Goal: Task Accomplishment & Management: Manage account settings

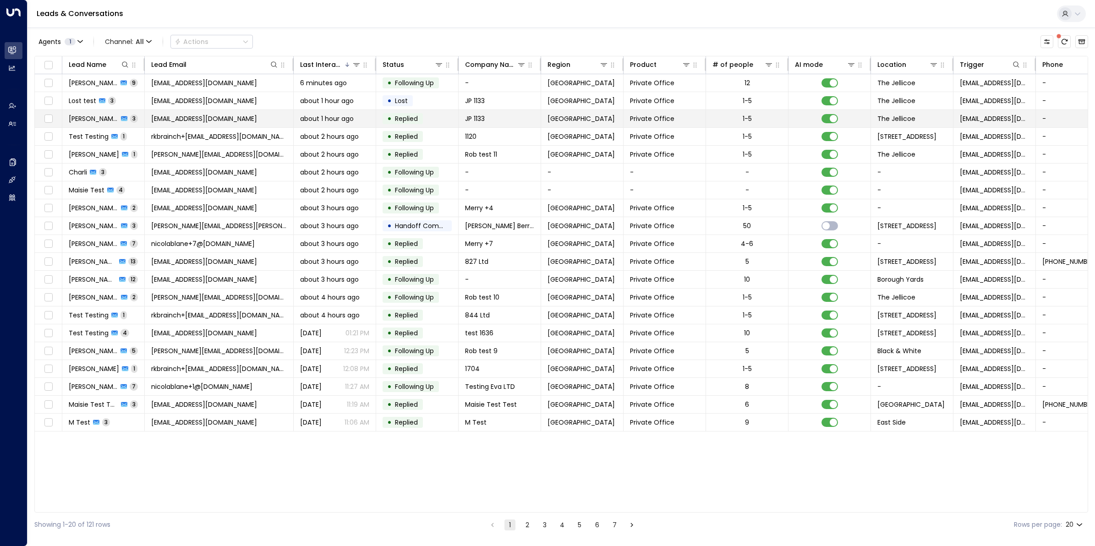
click at [99, 119] on span "[PERSON_NAME]" at bounding box center [93, 118] width 49 height 9
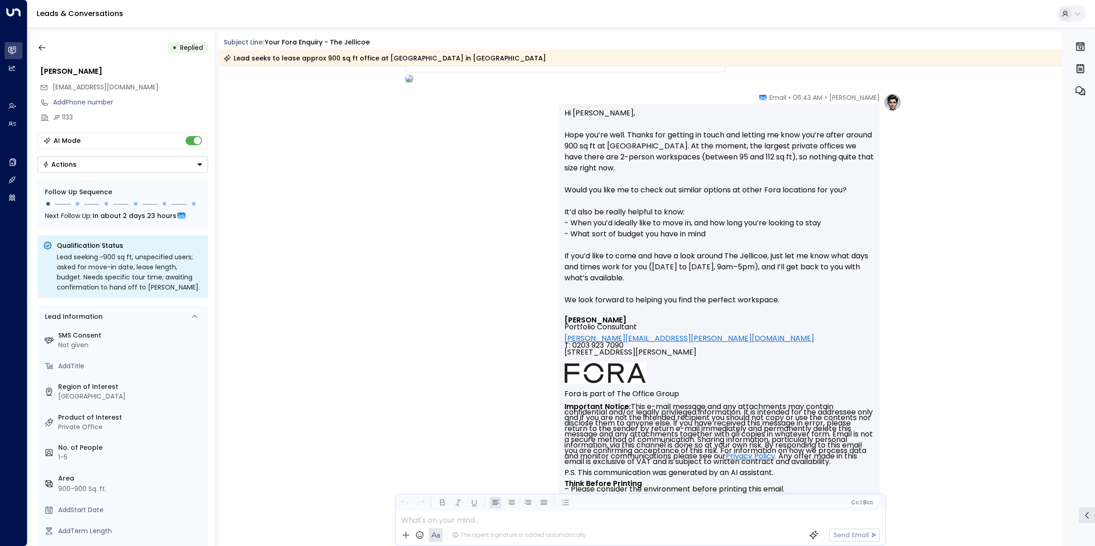
scroll to position [794, 0]
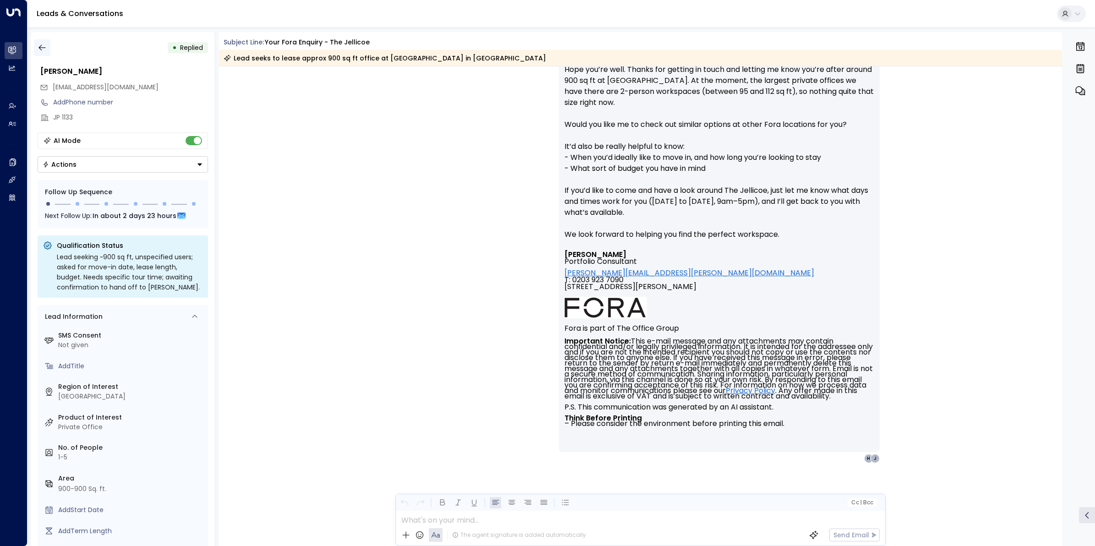
click at [40, 49] on icon "button" at bounding box center [41, 48] width 7 height 6
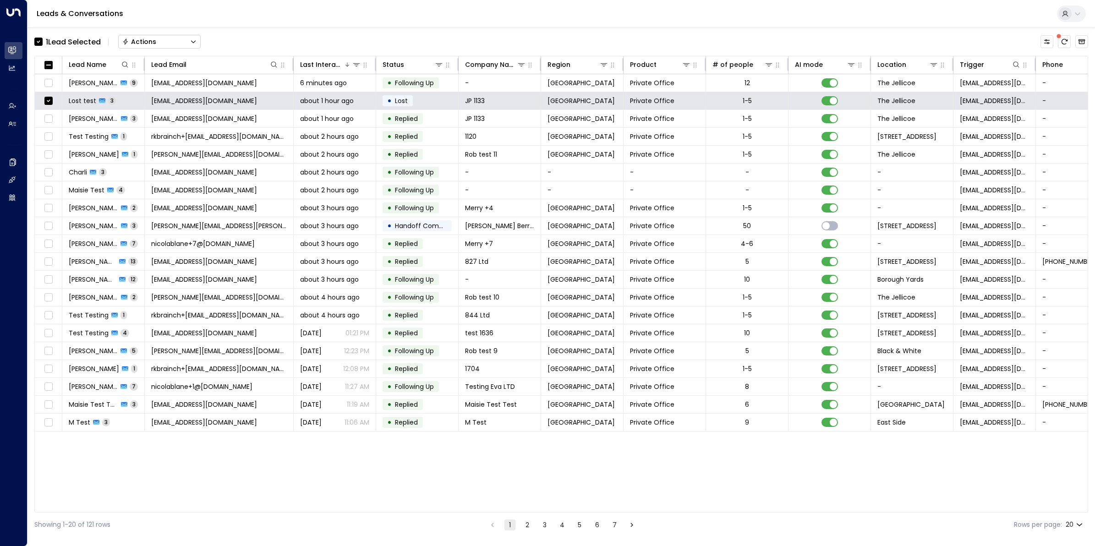
click at [161, 44] on button "Actions" at bounding box center [159, 42] width 82 height 14
click at [269, 41] on div "1 Lead Selected Actions Status Changes Won Replied Offline Archive Lead On Hold…" at bounding box center [560, 41] width 1053 height 19
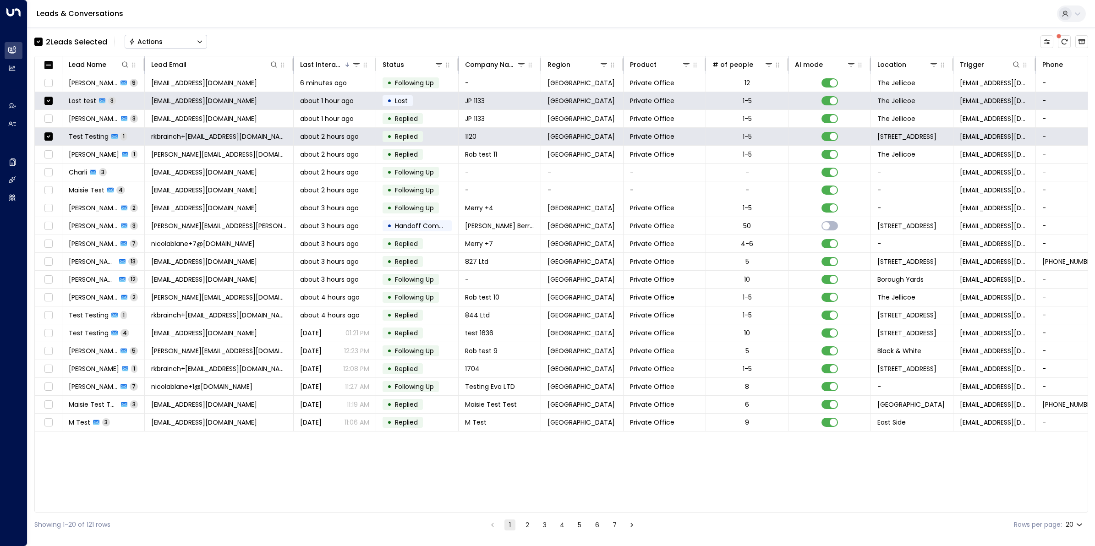
click at [168, 42] on button "Actions" at bounding box center [166, 42] width 82 height 14
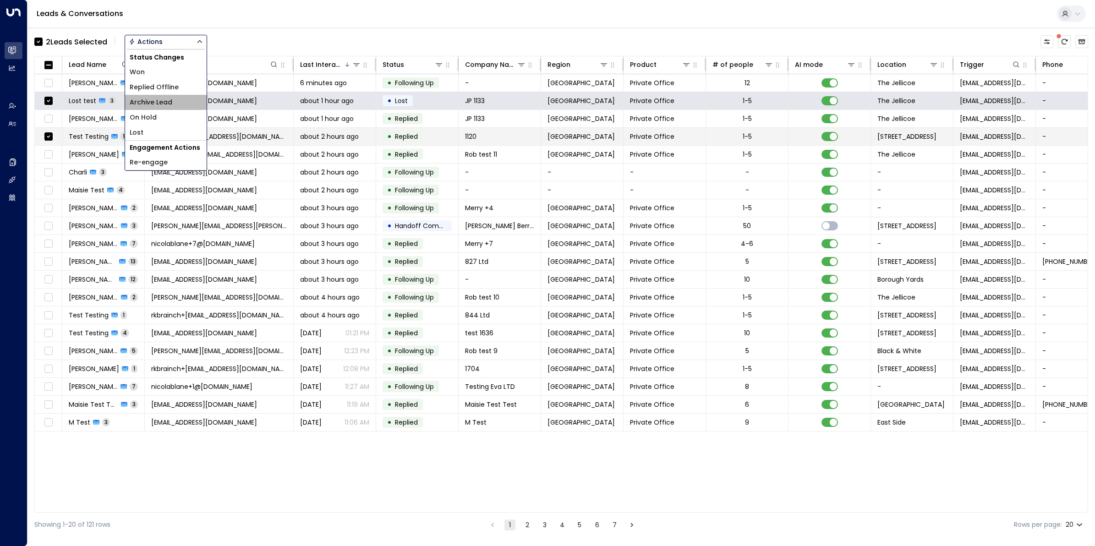
drag, startPoint x: 173, startPoint y: 103, endPoint x: 276, endPoint y: 132, distance: 106.4
click at [276, 132] on div "2 Lead s Selected Actions Status Changes Won Replied Offline Archive Lead On Ho…" at bounding box center [560, 281] width 1053 height 509
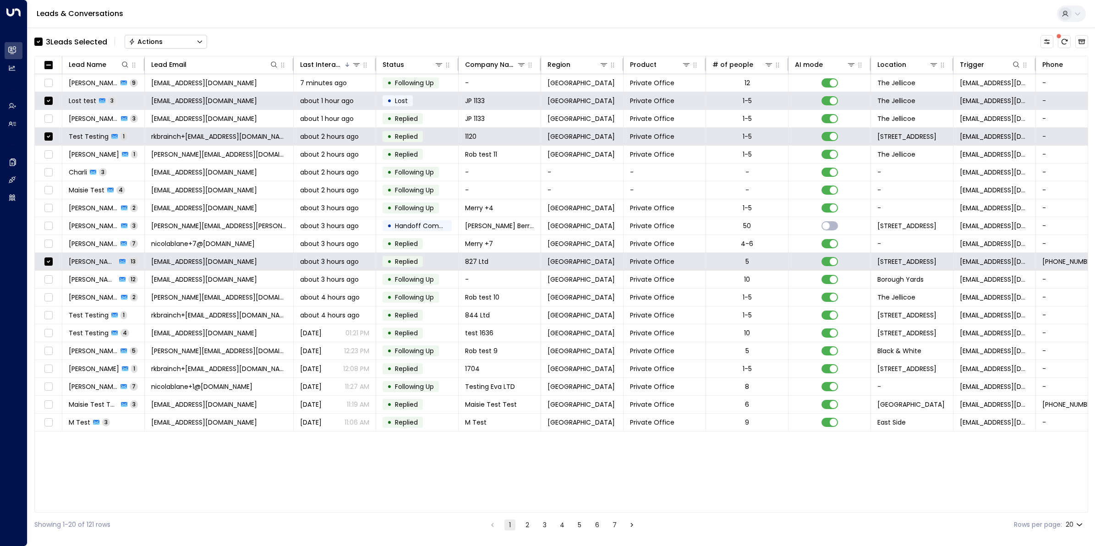
click at [181, 41] on button "Actions" at bounding box center [166, 42] width 82 height 14
click at [178, 97] on li "Archive Lead" at bounding box center [166, 102] width 82 height 15
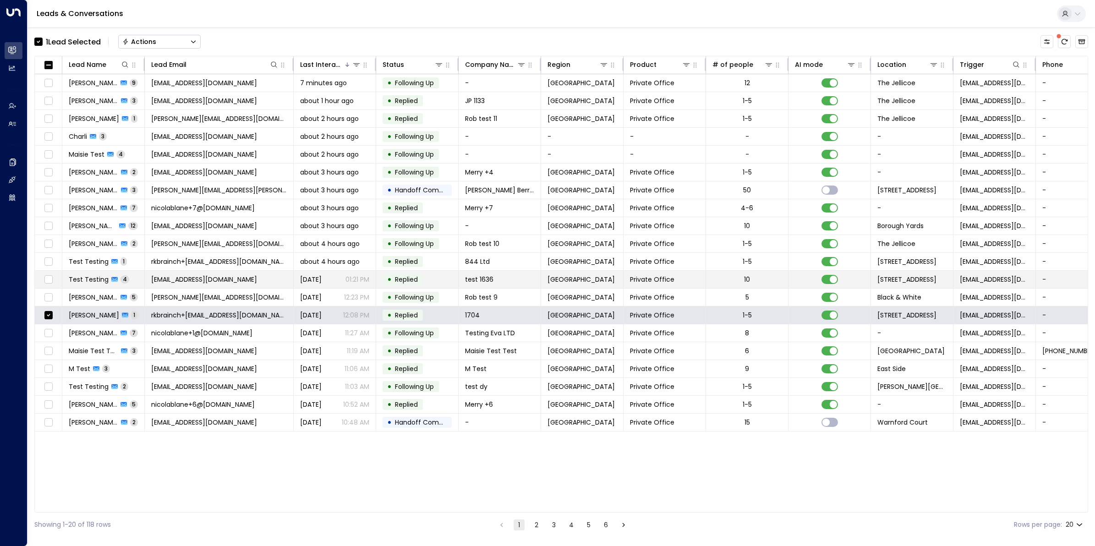
click at [190, 280] on span "[EMAIL_ADDRESS][DOMAIN_NAME]" at bounding box center [204, 279] width 106 height 9
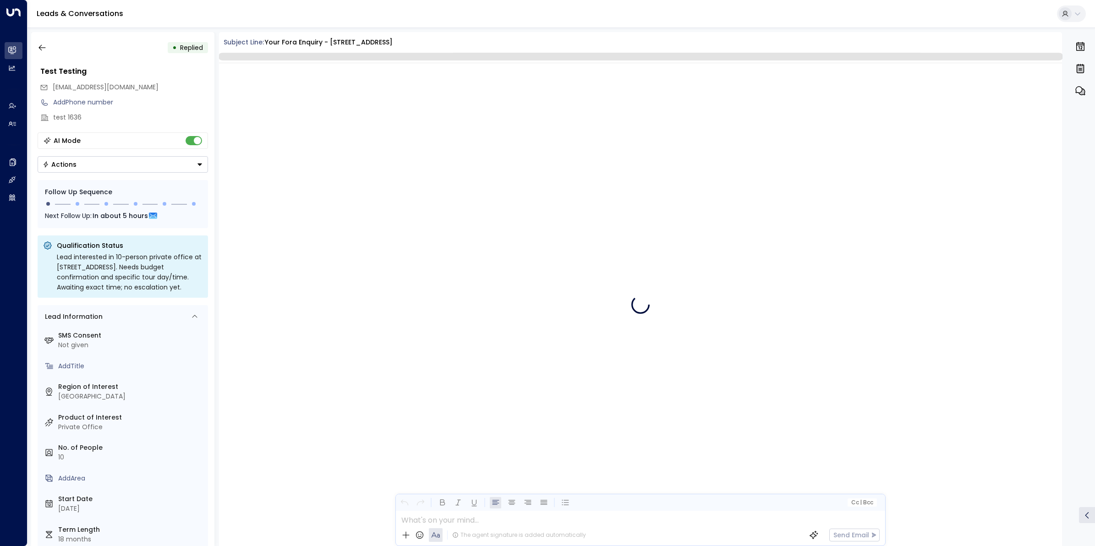
scroll to position [1042, 0]
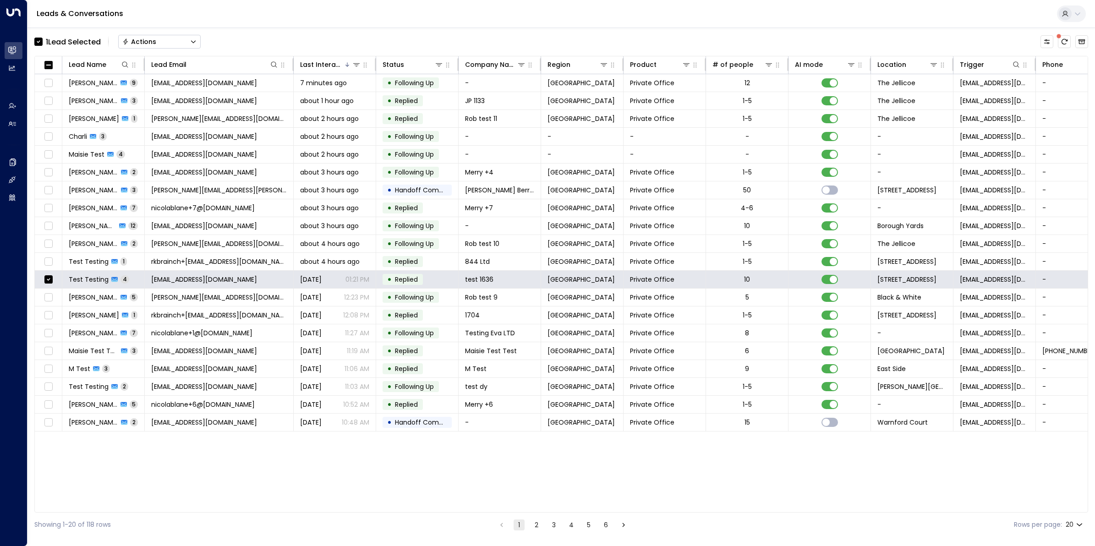
click at [153, 40] on div "Actions" at bounding box center [139, 42] width 34 height 8
click at [156, 99] on span "Archive Lead" at bounding box center [144, 103] width 43 height 10
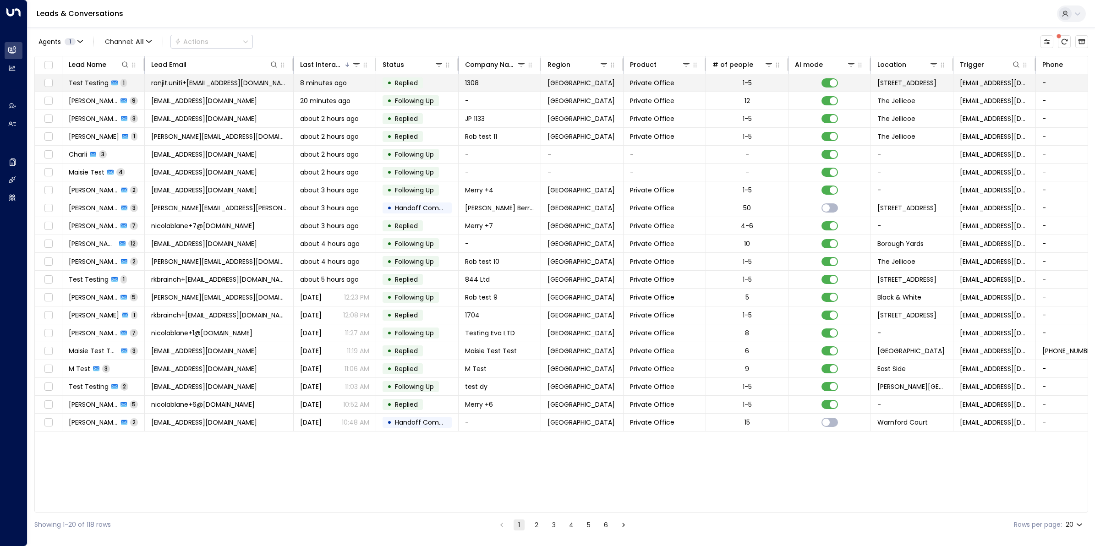
click at [200, 82] on span "ranjit.uniti+[EMAIL_ADDRESS][DOMAIN_NAME]" at bounding box center [219, 82] width 136 height 9
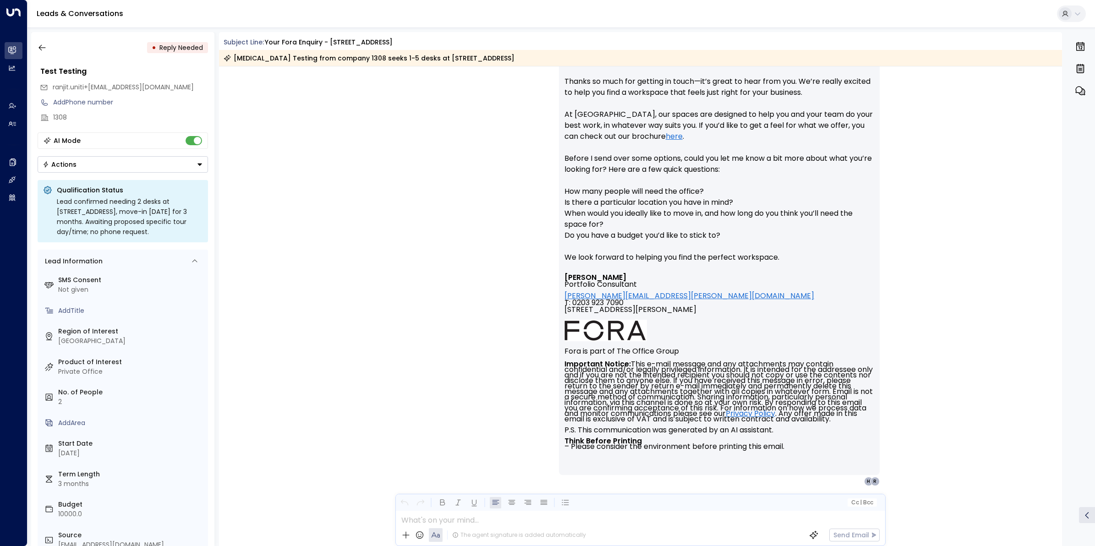
scroll to position [148, 0]
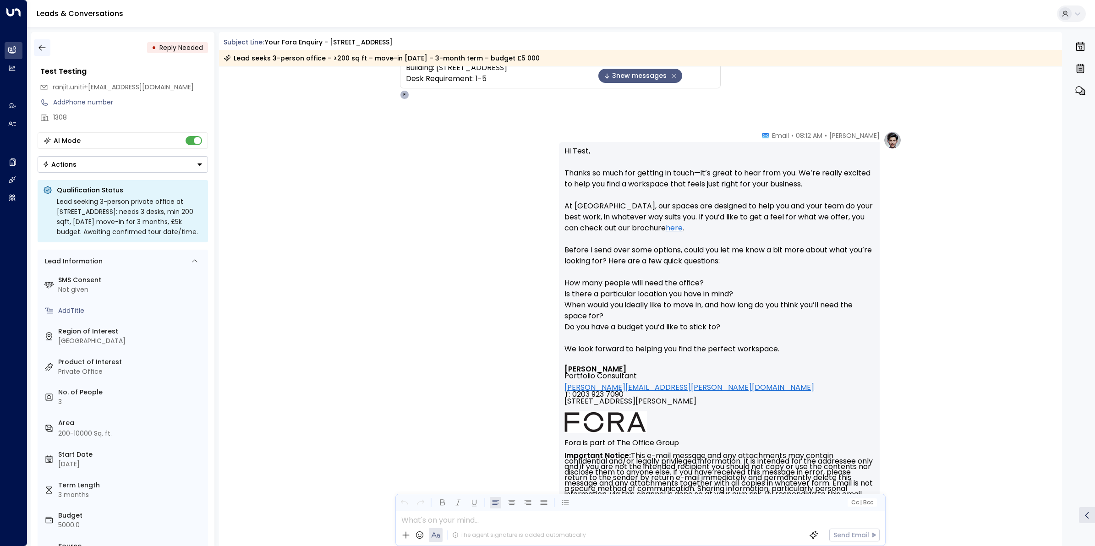
click at [40, 48] on icon "button" at bounding box center [42, 47] width 9 height 9
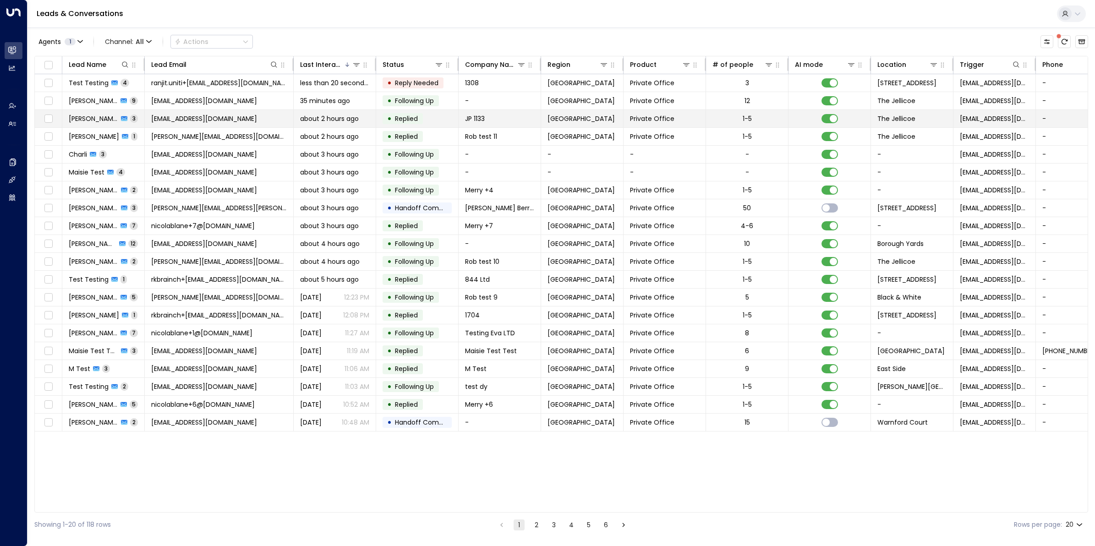
click at [212, 118] on span "[EMAIL_ADDRESS][DOMAIN_NAME]" at bounding box center [204, 118] width 106 height 9
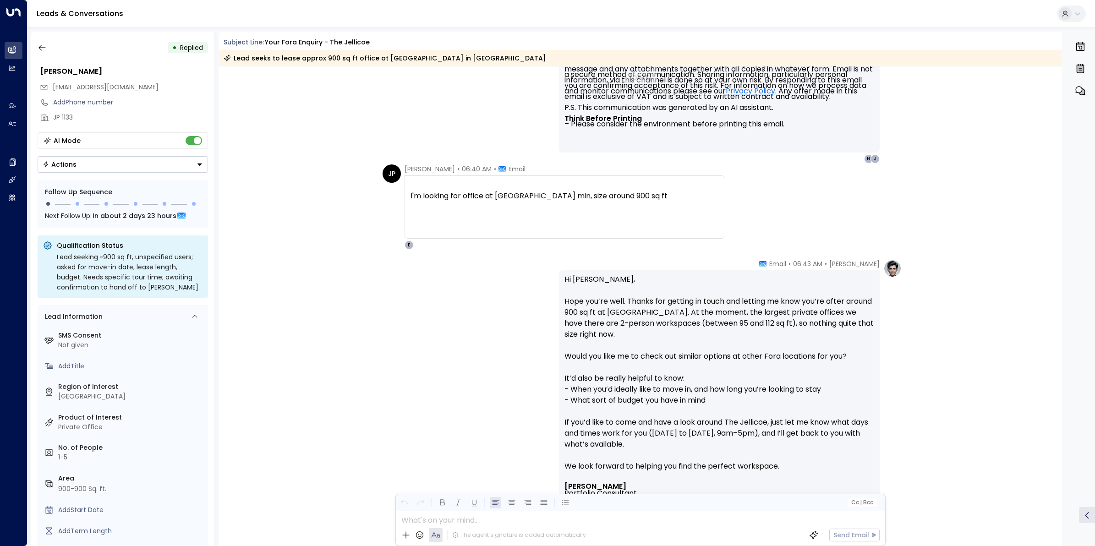
scroll to position [619, 0]
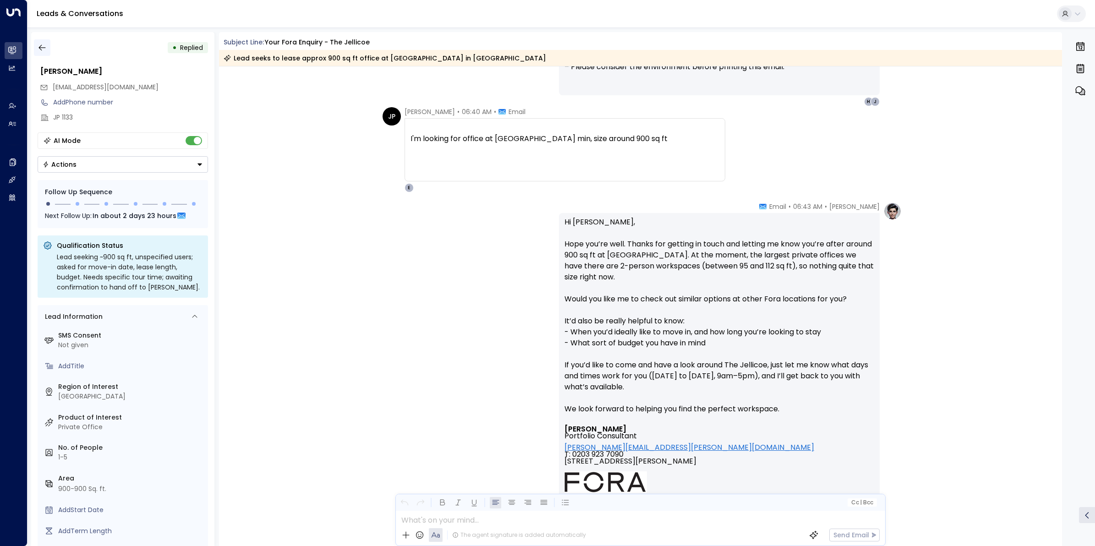
click at [39, 49] on icon "button" at bounding box center [42, 47] width 9 height 9
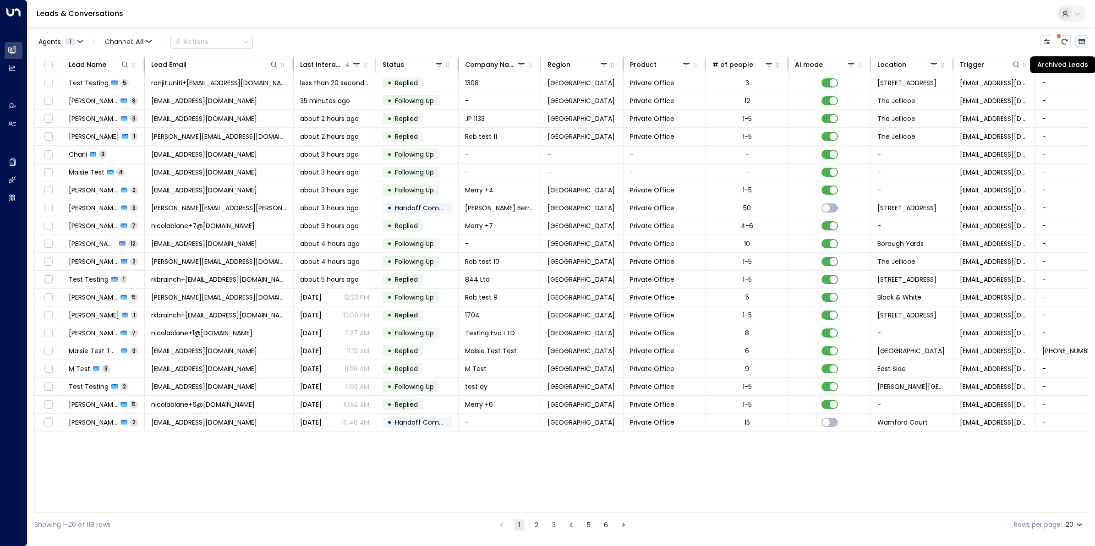
click at [1084, 40] on icon "Archived Leads" at bounding box center [1081, 41] width 7 height 5
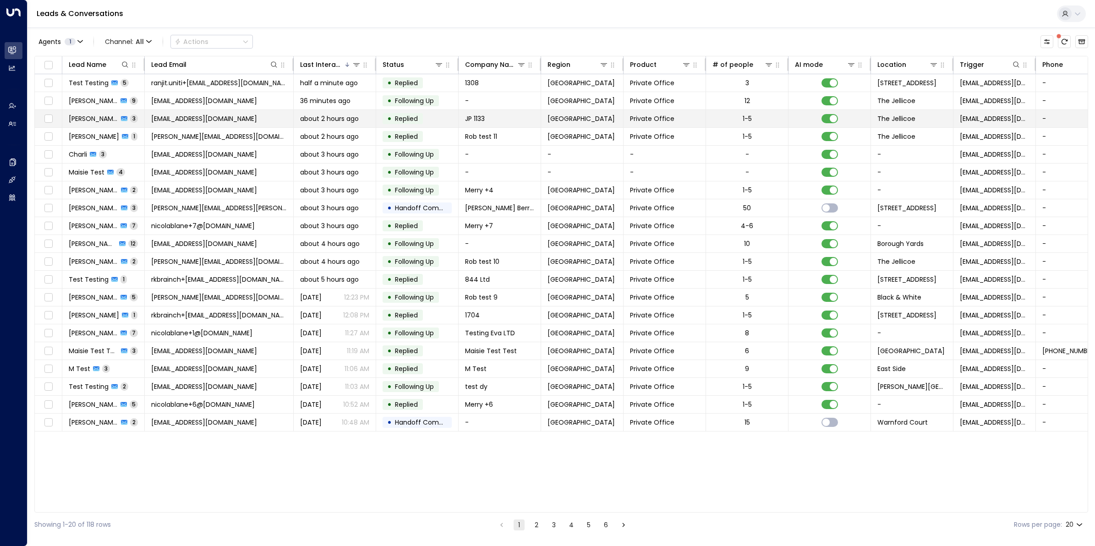
click at [177, 117] on span "[EMAIL_ADDRESS][DOMAIN_NAME]" at bounding box center [204, 118] width 106 height 9
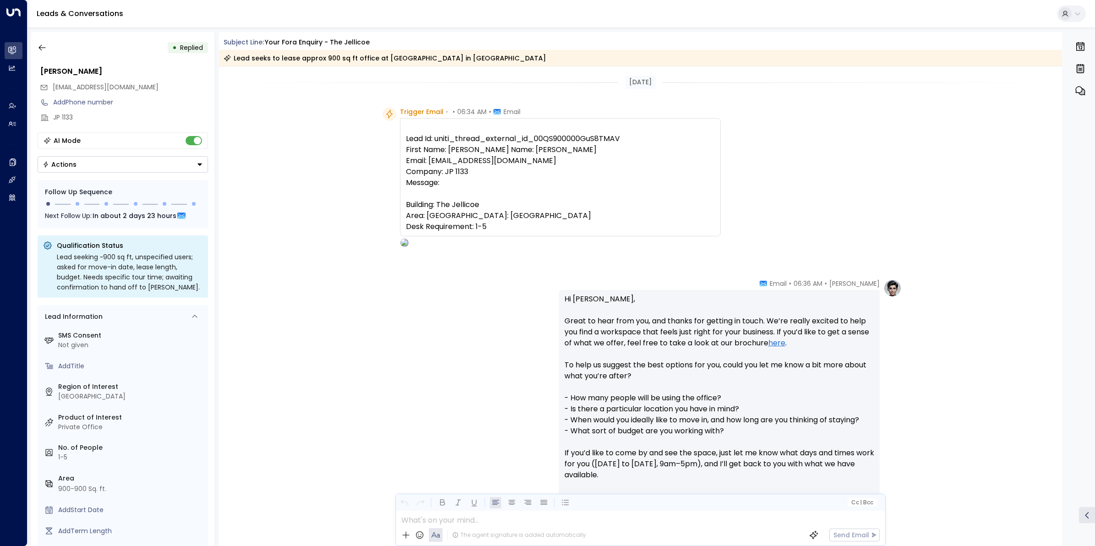
scroll to position [504, 0]
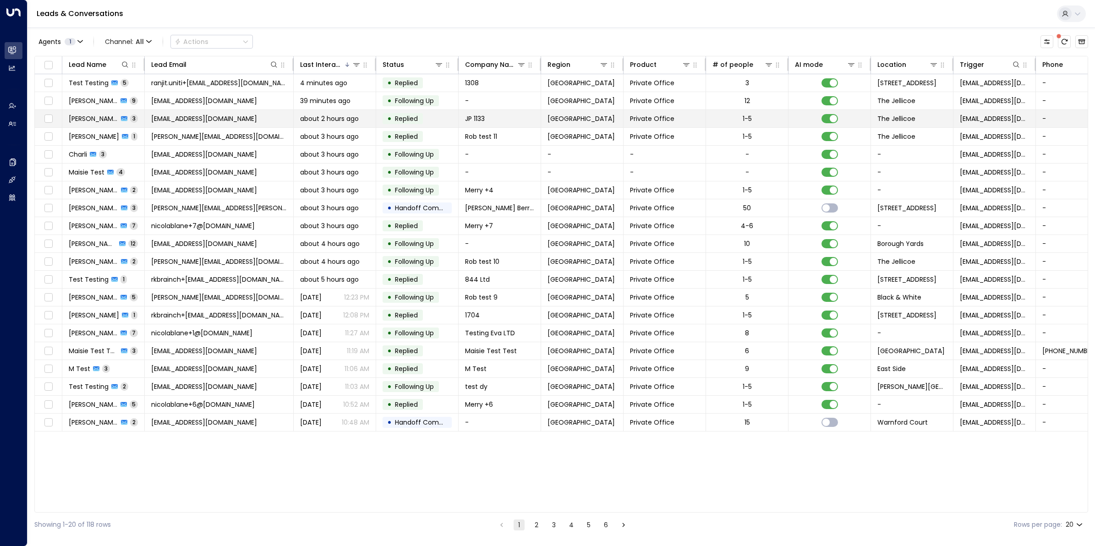
click at [40, 120] on td at bounding box center [48, 118] width 27 height 17
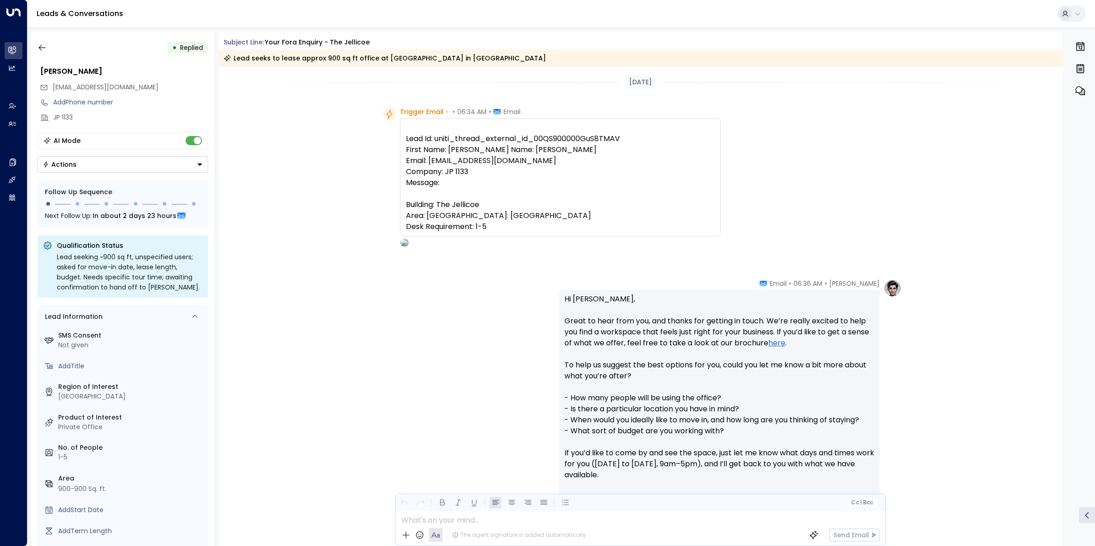
scroll to position [504, 0]
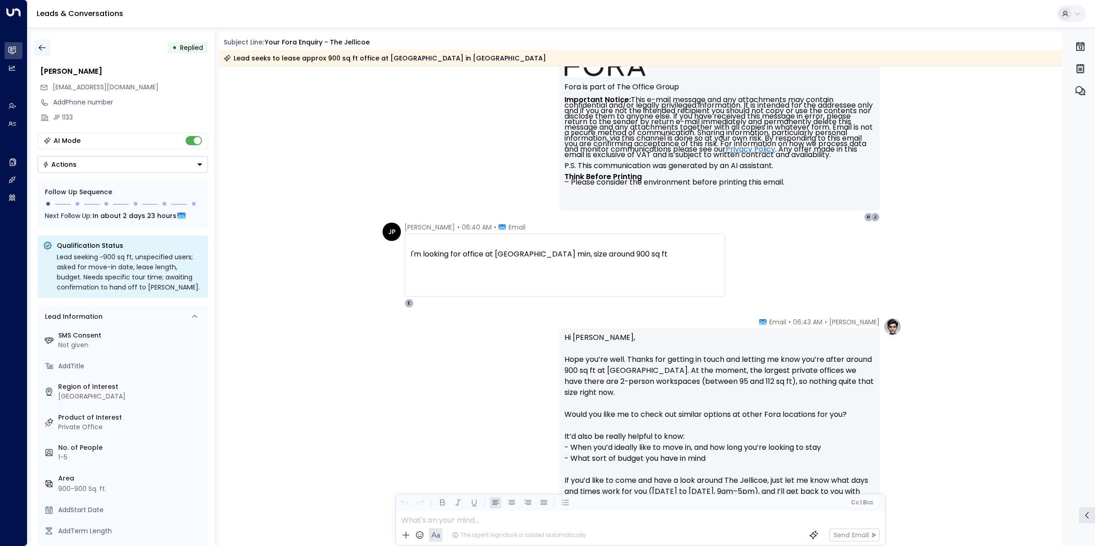
click at [46, 47] on icon "button" at bounding box center [42, 47] width 9 height 9
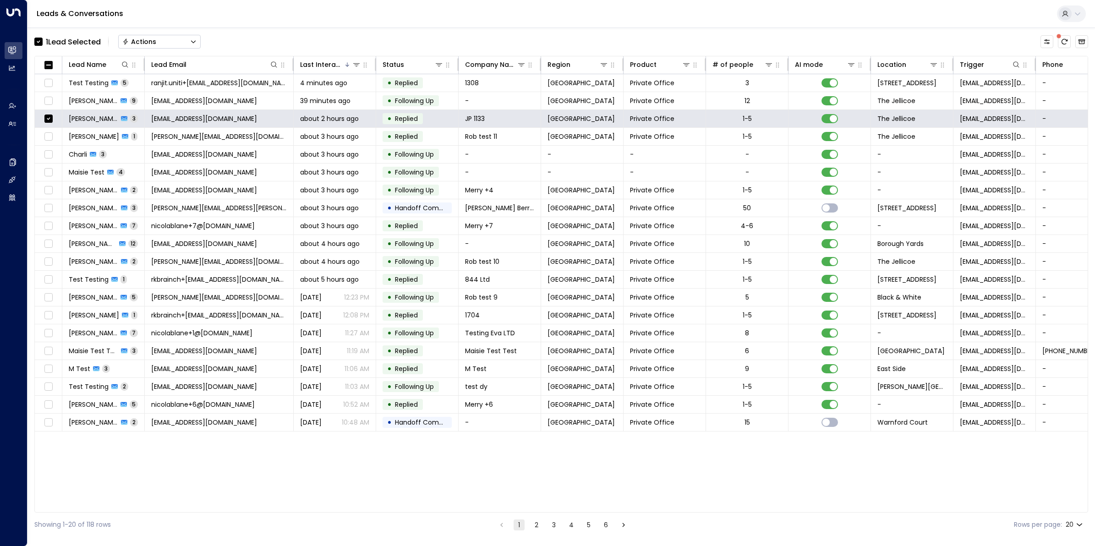
click at [180, 42] on button "Actions" at bounding box center [159, 42] width 82 height 14
click at [157, 102] on span "Archive Lead" at bounding box center [144, 103] width 43 height 10
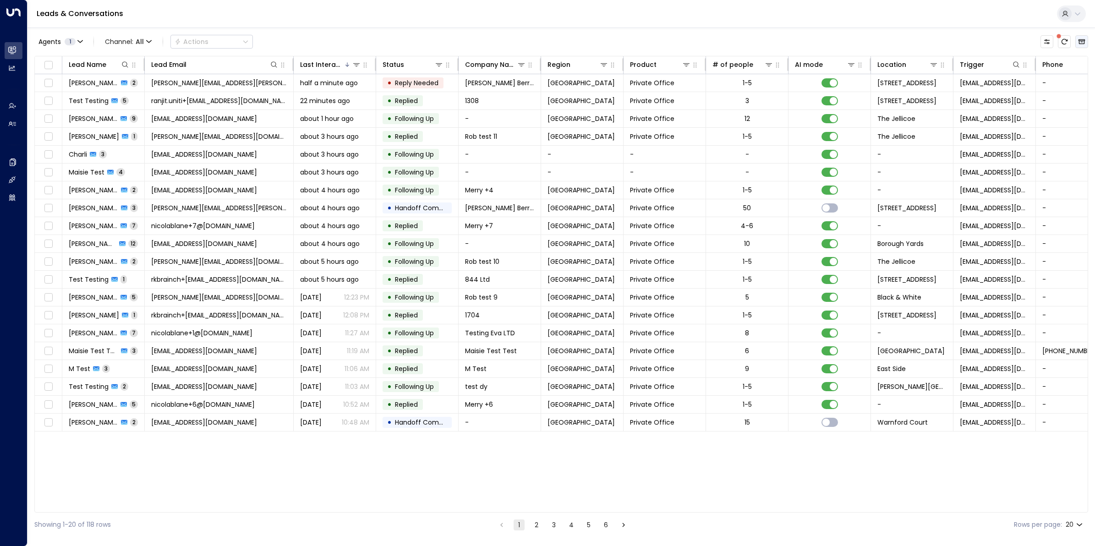
click at [1078, 44] on icon "Archived Leads" at bounding box center [1081, 41] width 7 height 5
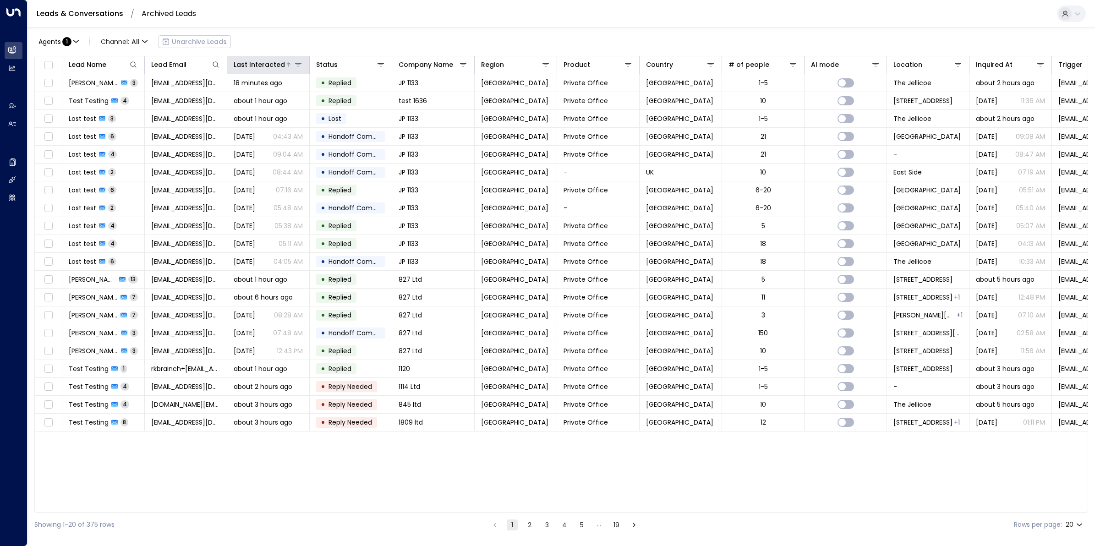
click at [260, 67] on div "Last Interacted" at bounding box center [259, 64] width 51 height 11
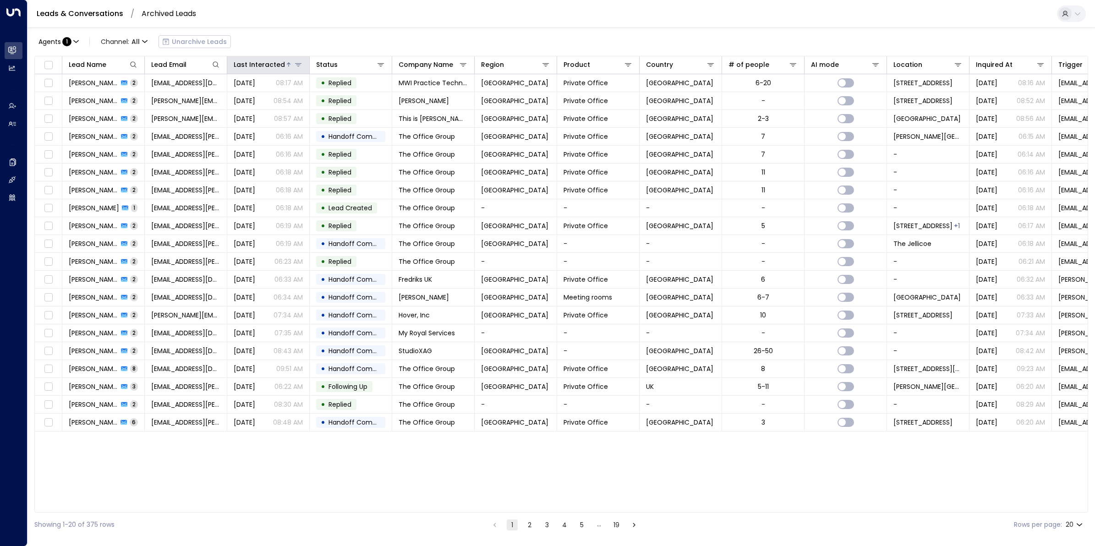
click at [260, 67] on div "Last Interacted" at bounding box center [259, 64] width 51 height 11
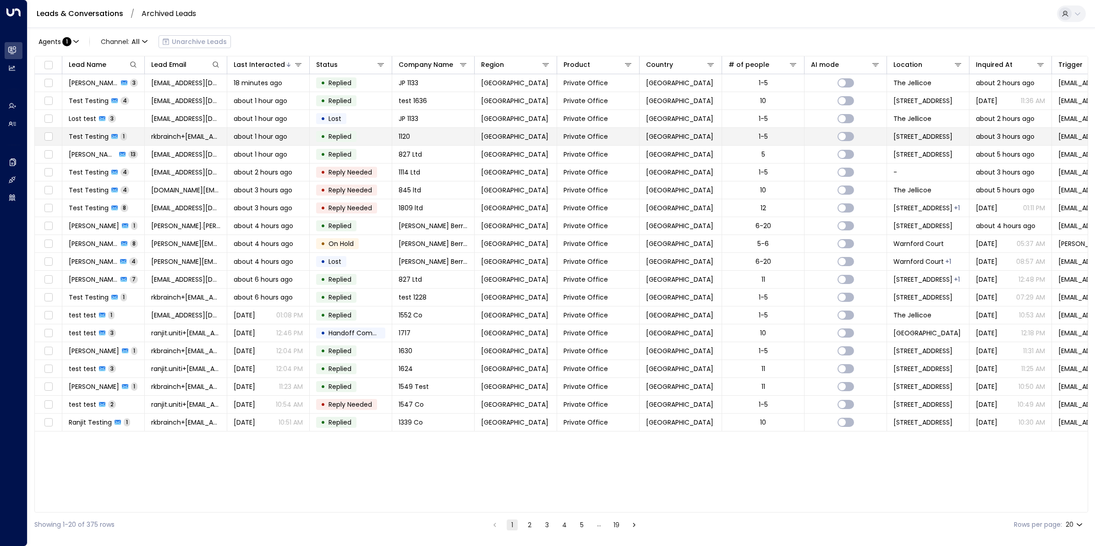
click at [82, 136] on span "Test Testing" at bounding box center [89, 136] width 40 height 9
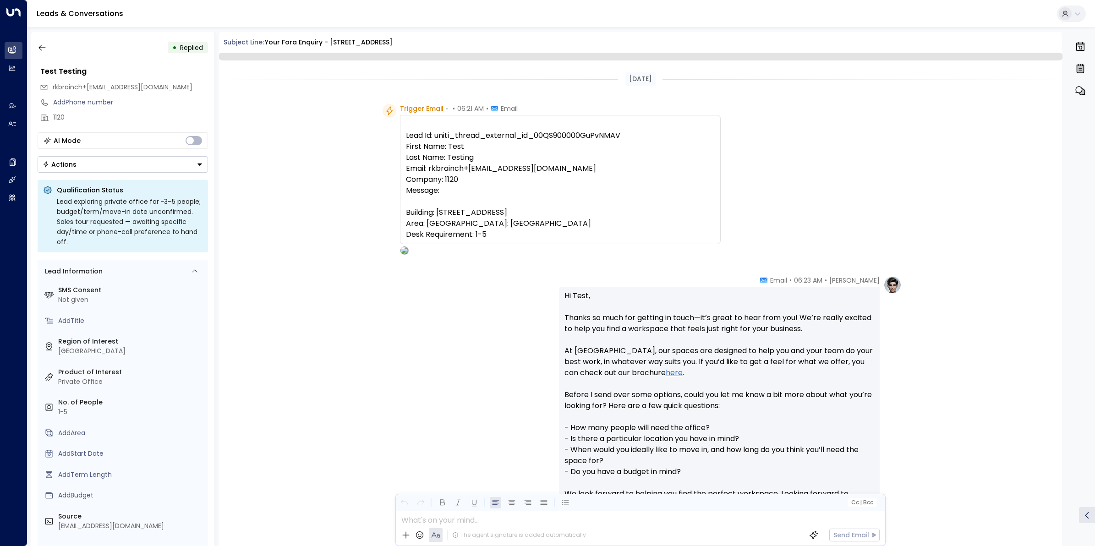
scroll to position [223, 0]
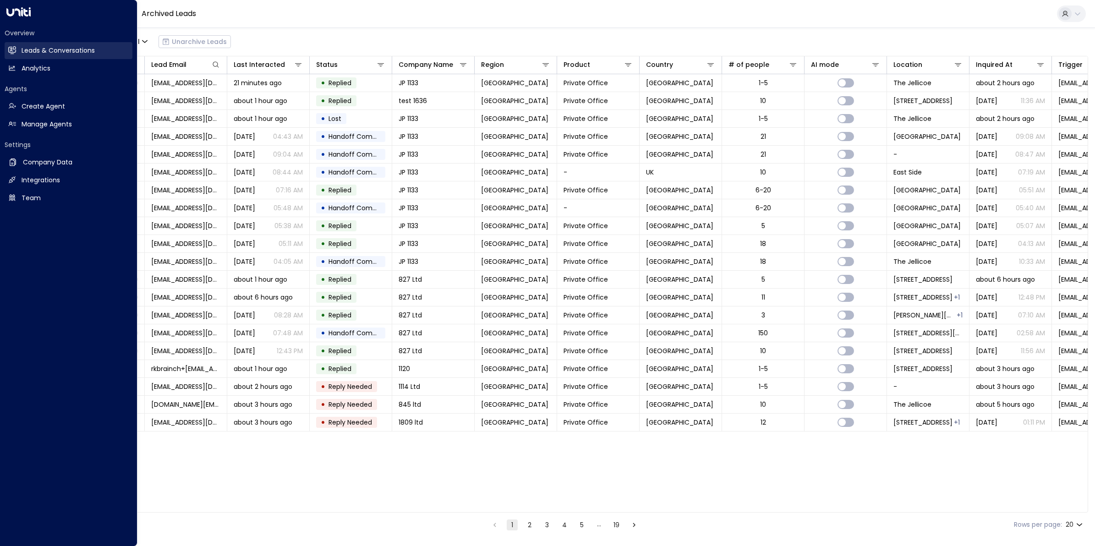
click at [30, 51] on h2 "Leads & Conversations" at bounding box center [58, 51] width 73 height 10
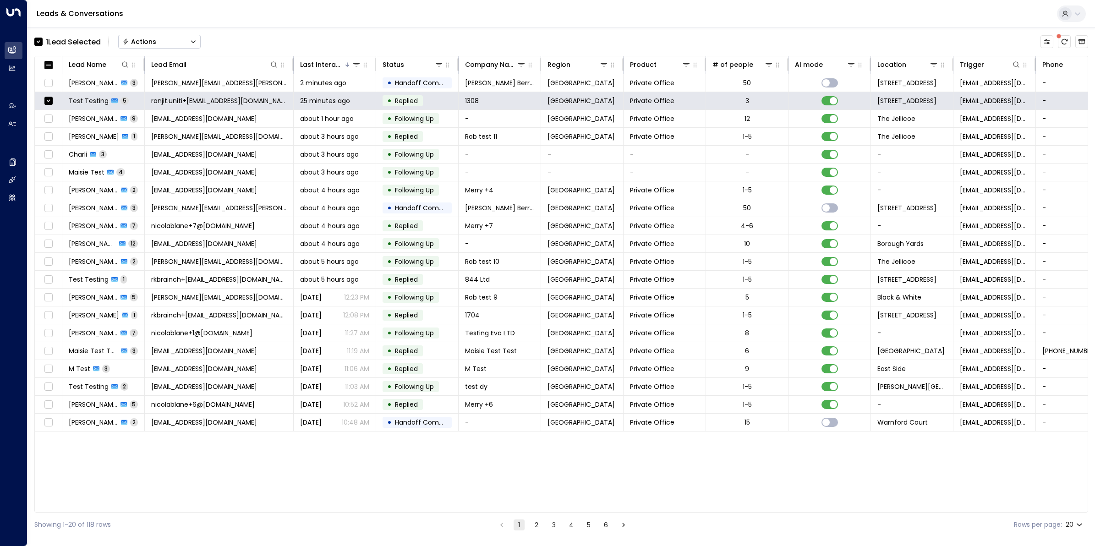
click at [189, 37] on button "Actions" at bounding box center [159, 42] width 82 height 14
click at [149, 101] on span "Archive Lead" at bounding box center [144, 103] width 43 height 10
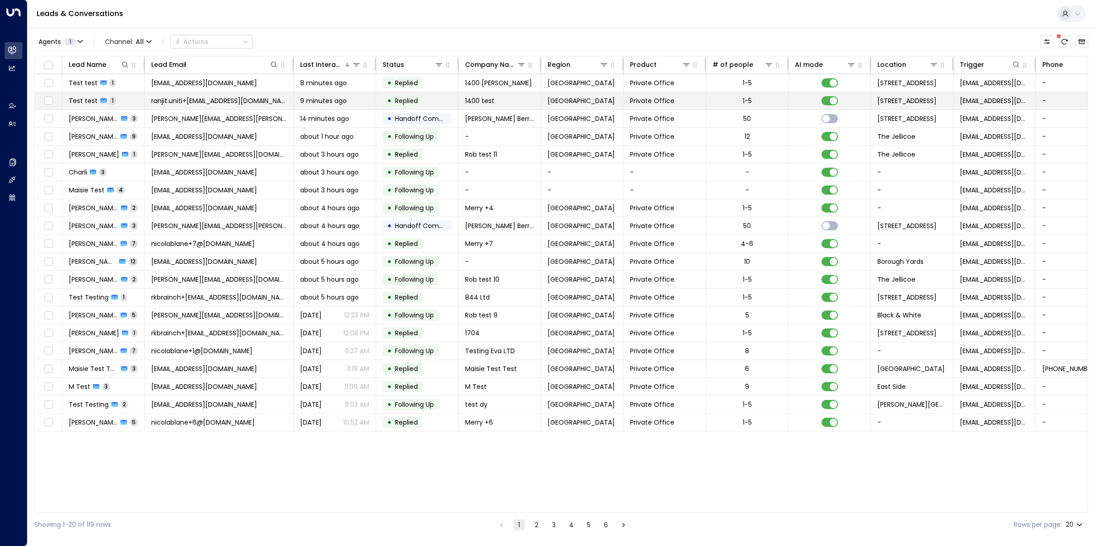
click at [86, 99] on span "Test test" at bounding box center [83, 100] width 29 height 9
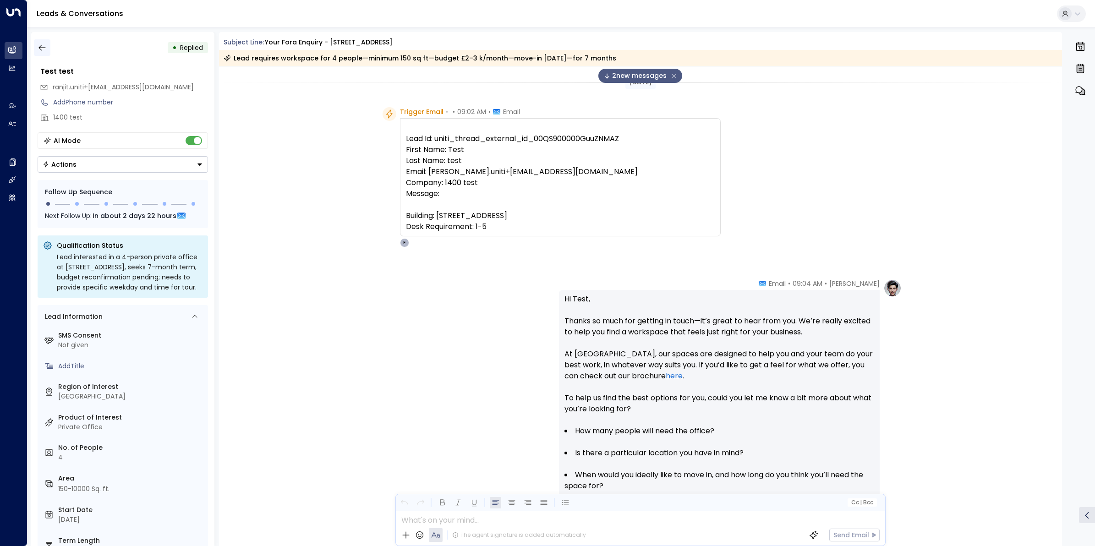
click at [45, 47] on icon "button" at bounding box center [42, 47] width 9 height 9
